Goal: Task Accomplishment & Management: Complete application form

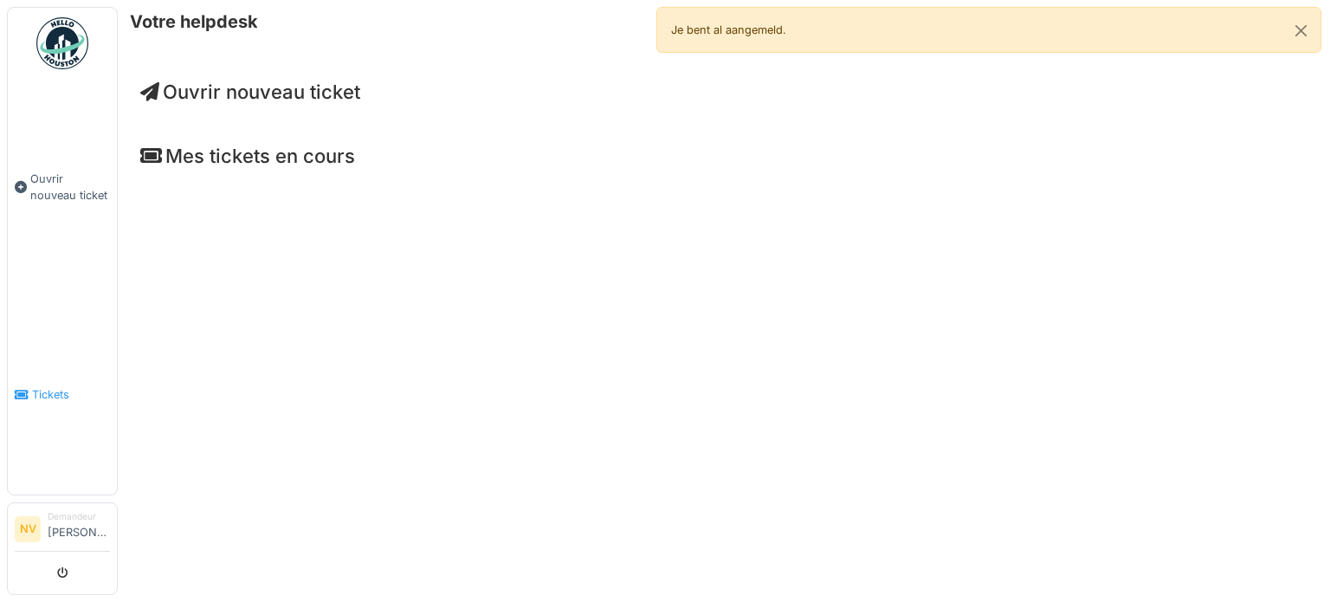
click at [52, 386] on span "Tickets" at bounding box center [71, 394] width 78 height 16
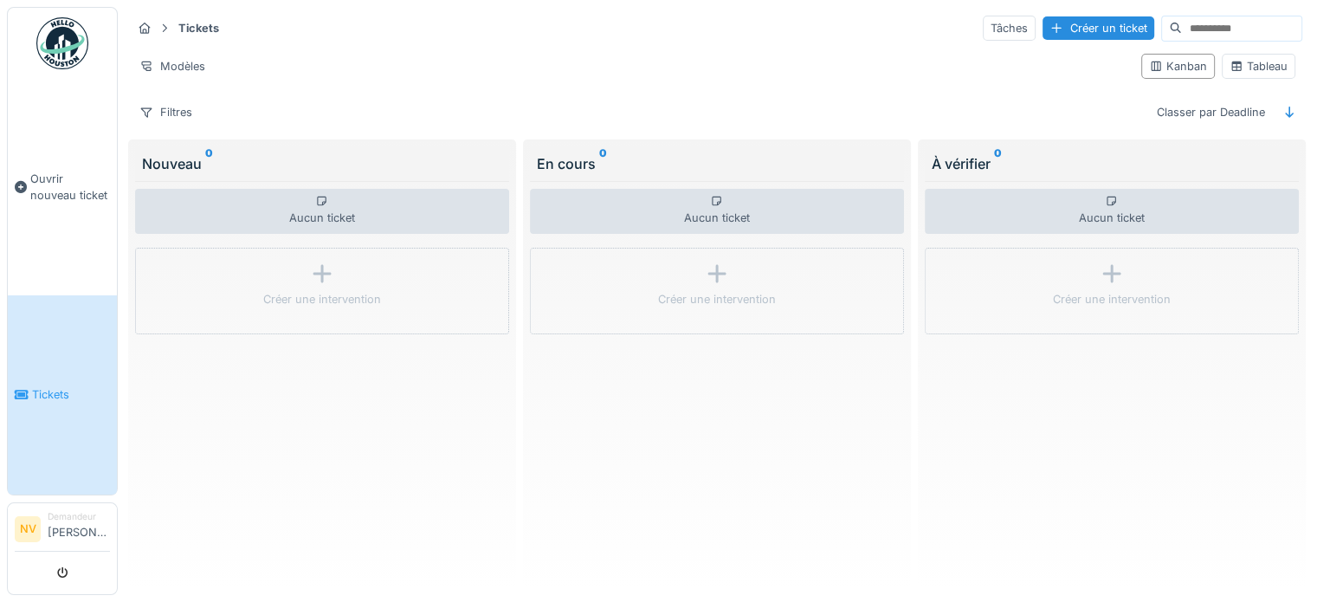
click at [577, 161] on div "En cours 0" at bounding box center [717, 163] width 360 height 21
click at [45, 184] on span "Ouvrir nouveau ticket" at bounding box center [70, 187] width 80 height 33
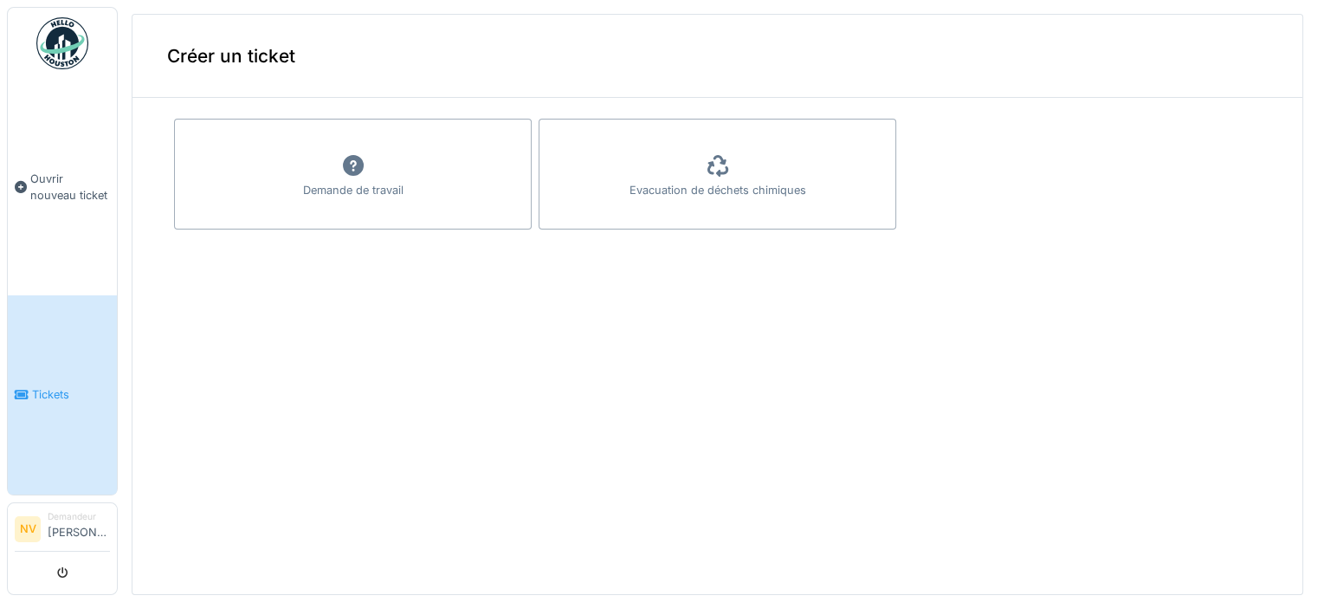
click at [62, 388] on span "Tickets" at bounding box center [71, 394] width 78 height 16
click at [72, 192] on span "Ouvrir nouveau ticket" at bounding box center [70, 187] width 80 height 33
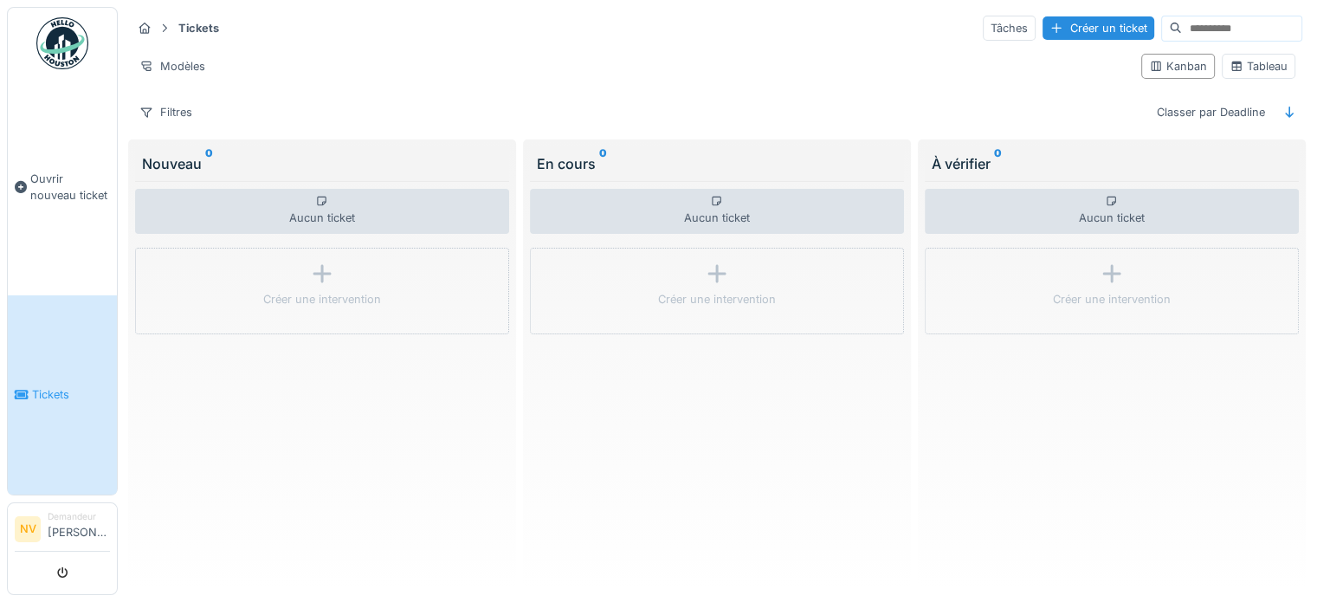
click at [1182, 29] on input at bounding box center [1242, 28] width 120 height 24
type input "**********"
click at [61, 517] on li "Demandeur Nunzio Vigneri" at bounding box center [79, 528] width 62 height 37
click at [1259, 63] on div "Tableau" at bounding box center [1259, 66] width 58 height 16
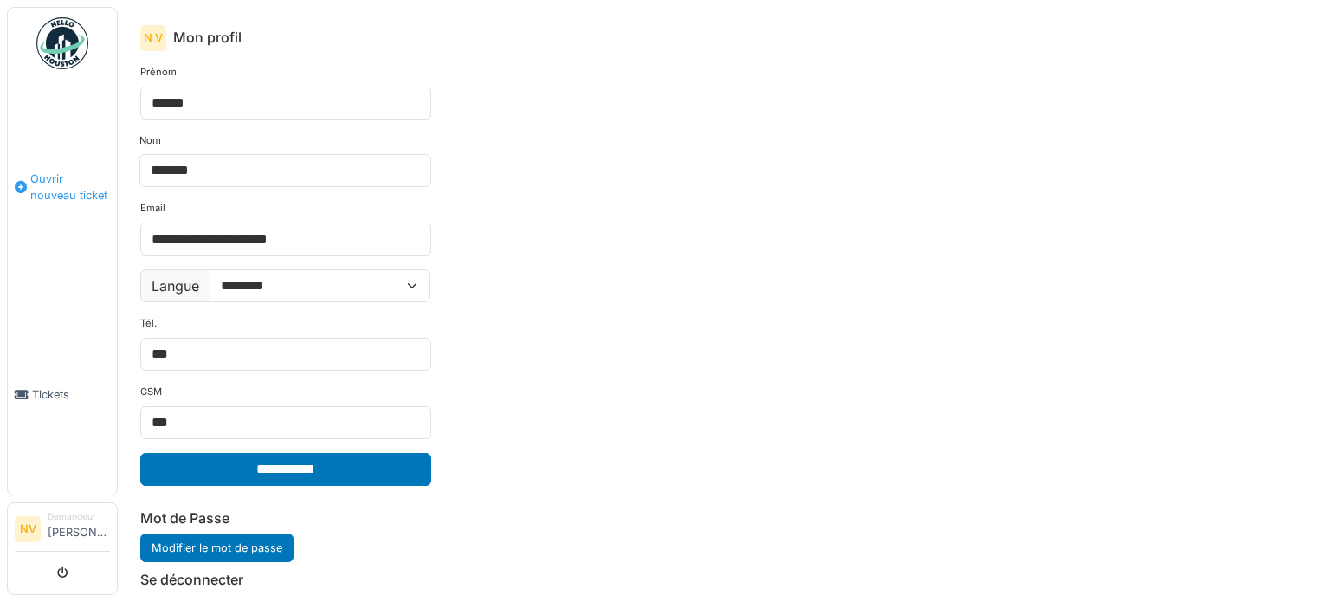
click at [62, 184] on span "Ouvrir nouveau ticket" at bounding box center [70, 187] width 80 height 33
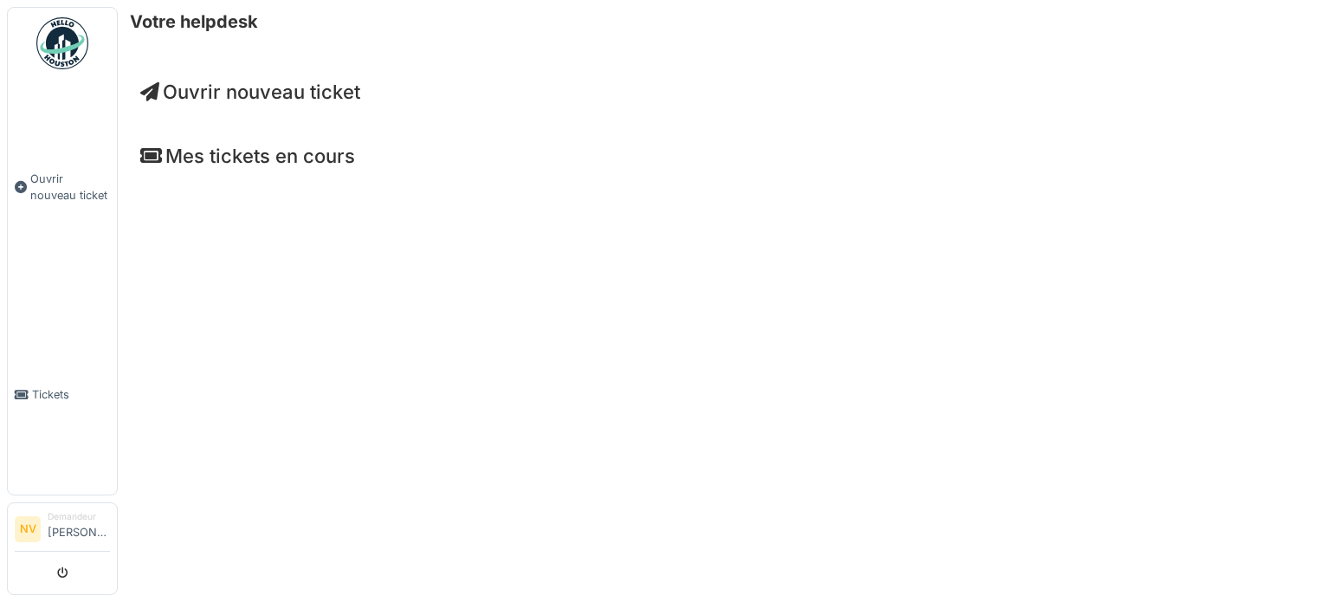
drag, startPoint x: 0, startPoint y: 0, endPoint x: 275, endPoint y: 158, distance: 317.3
click at [275, 158] on h4 "Mes tickets en cours" at bounding box center [723, 156] width 1167 height 23
click at [163, 165] on h4 "Mes tickets en cours" at bounding box center [723, 156] width 1167 height 23
click at [152, 154] on icon at bounding box center [151, 155] width 22 height 19
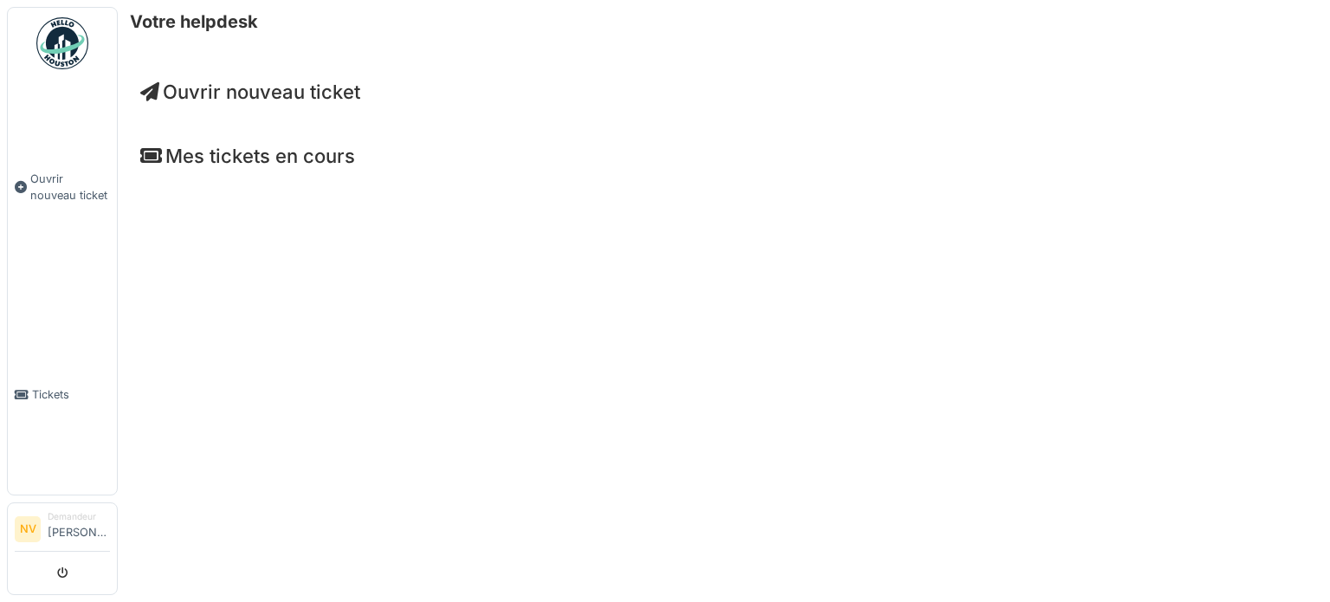
click at [249, 154] on h4 "Mes tickets en cours" at bounding box center [723, 156] width 1167 height 23
click at [295, 301] on div "Votre helpdesk Ouvrir nouveau ticket Mes tickets en cours" at bounding box center [724, 301] width 1212 height 602
click at [39, 389] on span "Tickets" at bounding box center [71, 394] width 78 height 16
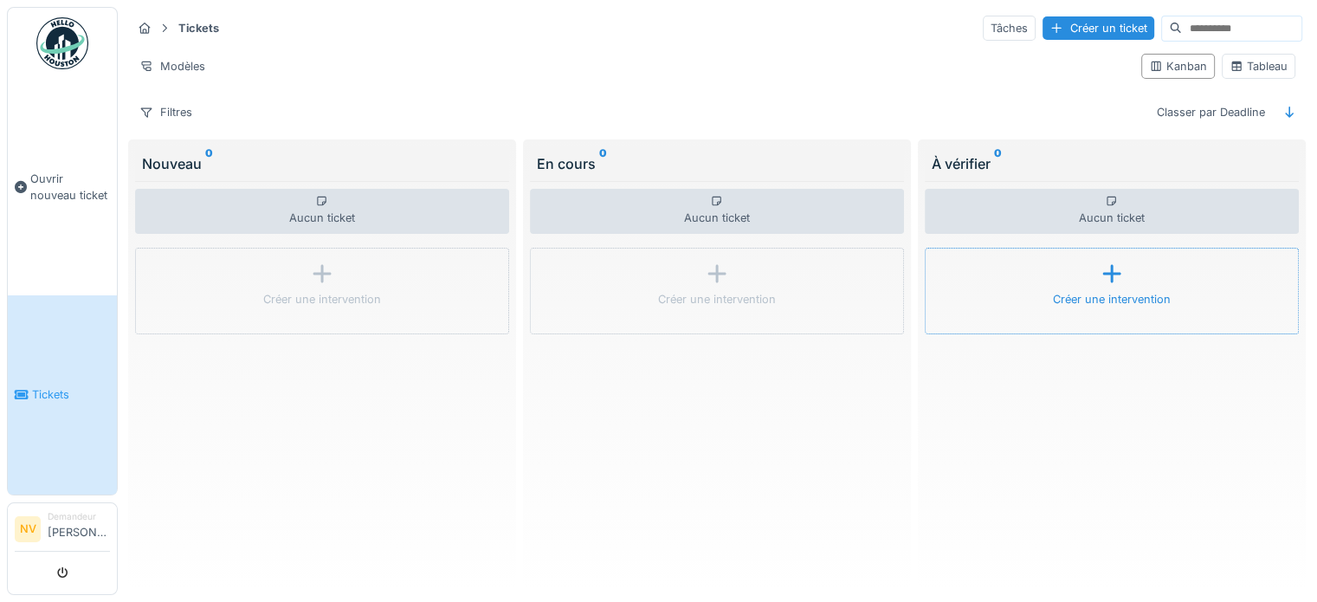
scroll to position [15, 0]
click at [1182, 15] on input at bounding box center [1242, 27] width 120 height 24
type input "*******"
